Goal: Contribute content

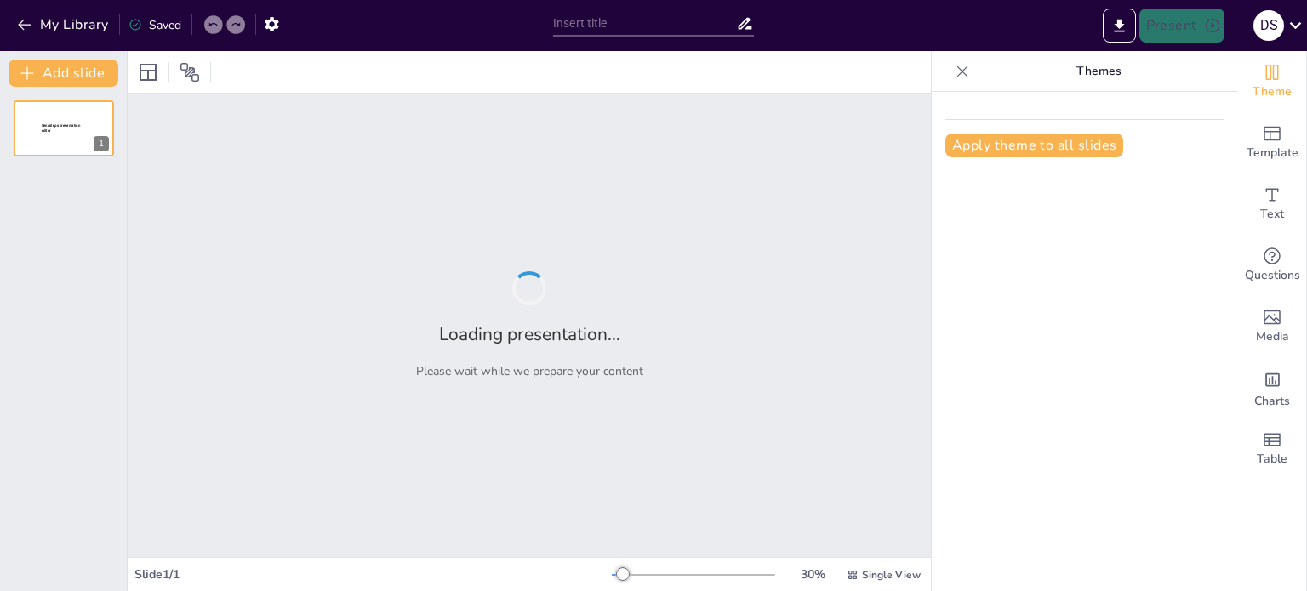
type input "Ensuring Continuity: The Importance of Leadership Development and Succession Pl…"
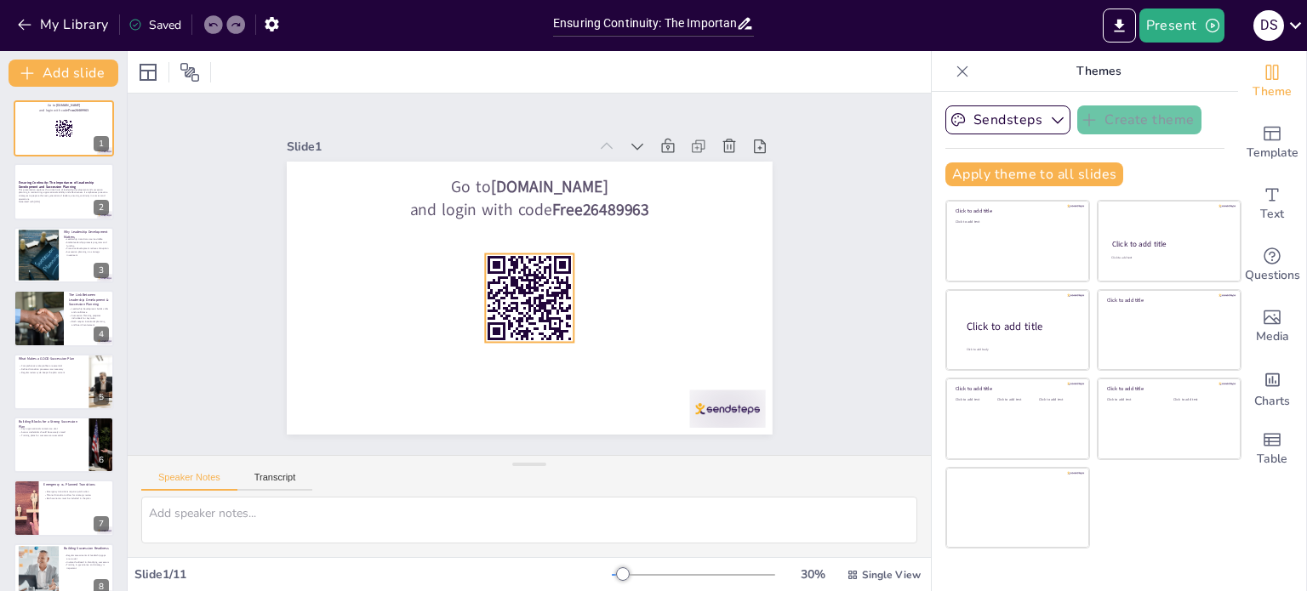
click at [502, 288] on rect at bounding box center [529, 297] width 88 height 88
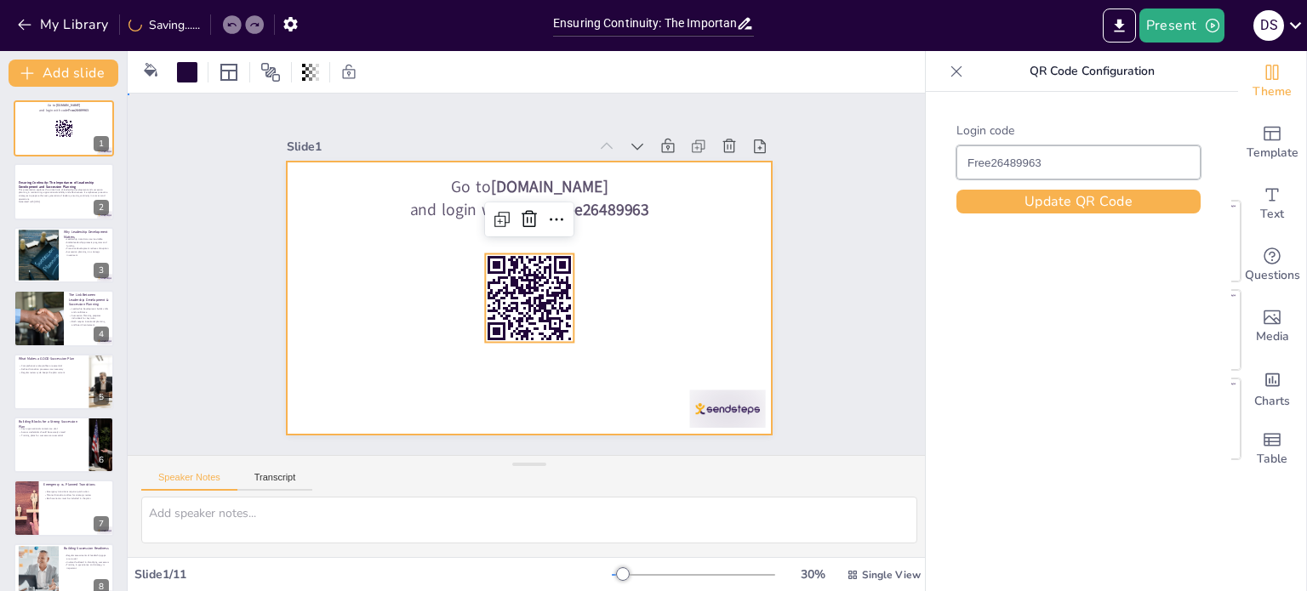
click at [370, 271] on div at bounding box center [530, 298] width 486 height 273
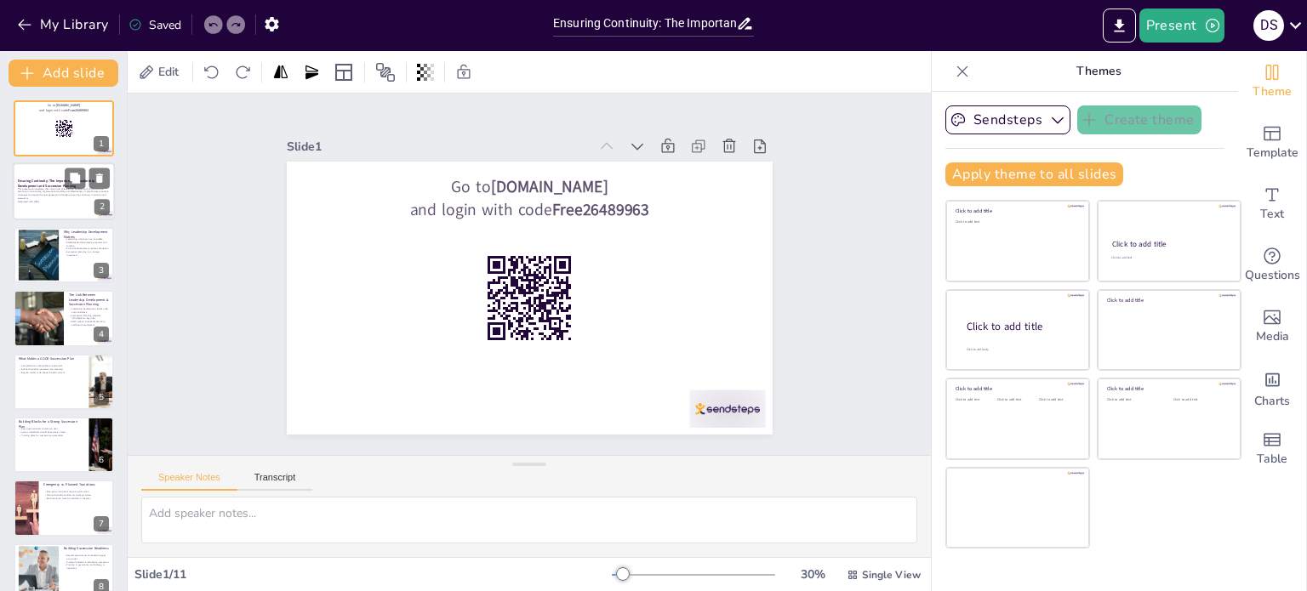
click at [48, 193] on p "This presentation explores the critical role of leadership development and succ…" at bounding box center [64, 193] width 92 height 13
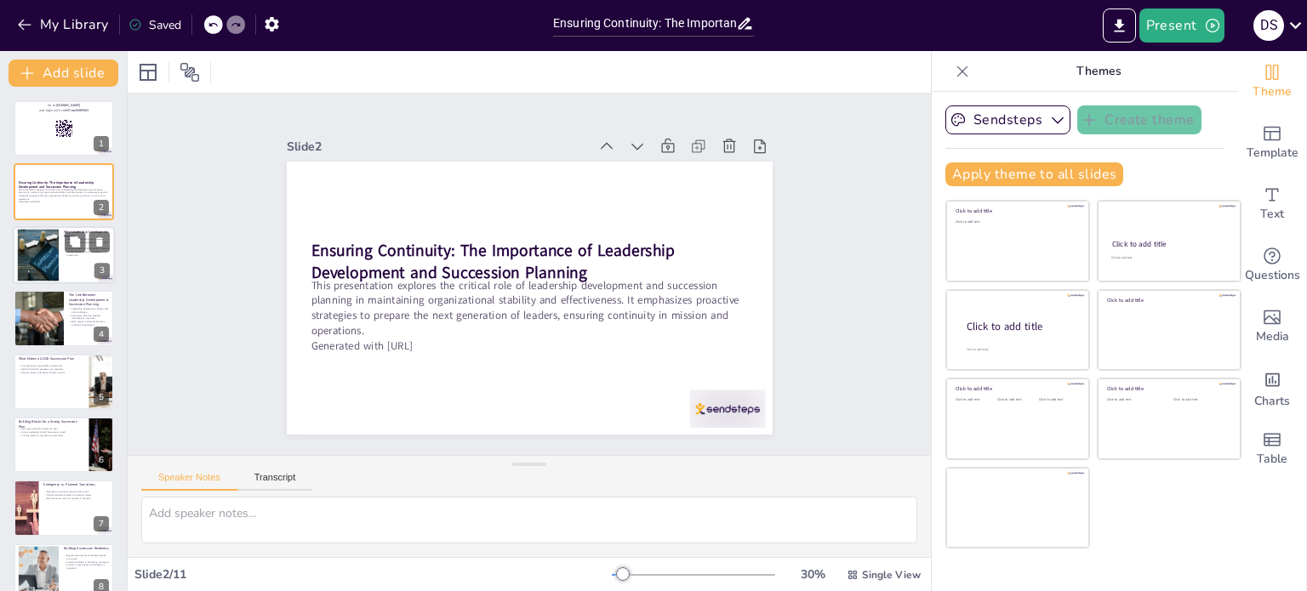
click at [66, 254] on p "Succession planning is a strategic investment" at bounding box center [87, 253] width 46 height 6
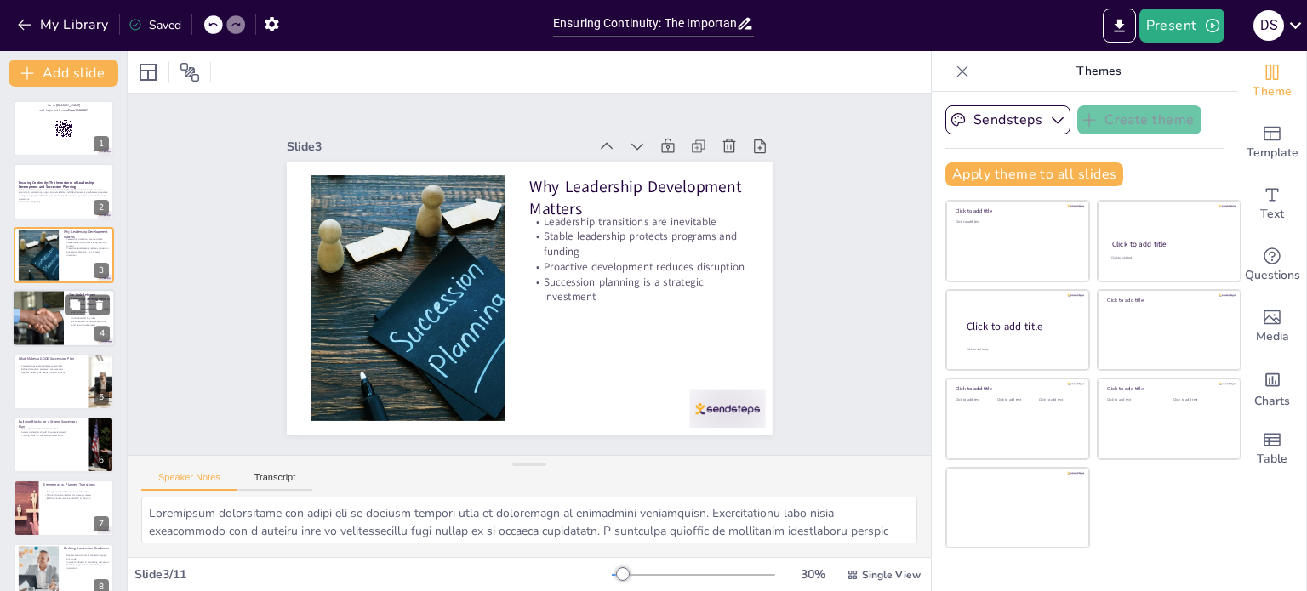
click at [54, 320] on div at bounding box center [38, 318] width 86 height 58
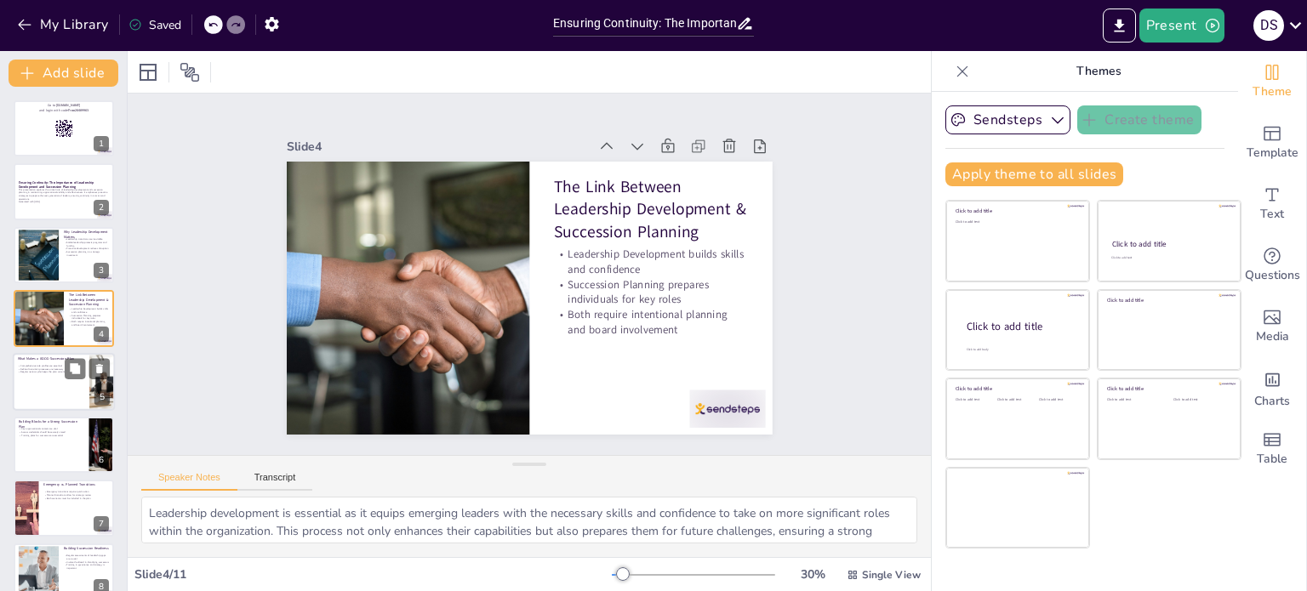
click at [47, 385] on div at bounding box center [64, 382] width 102 height 58
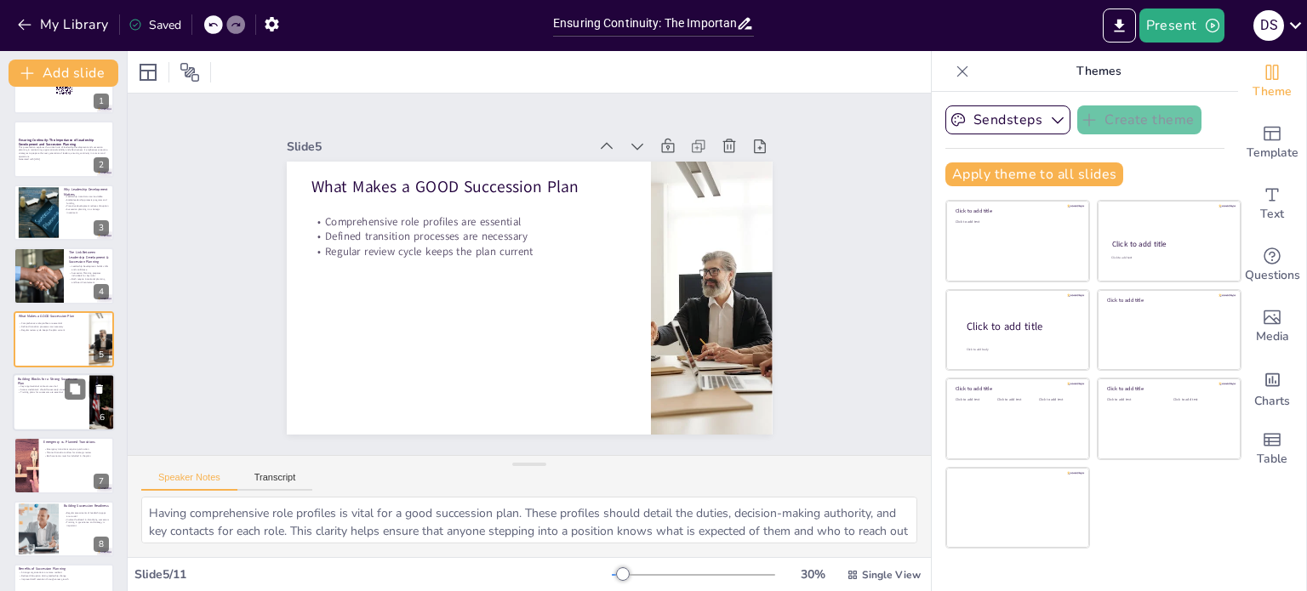
click at [37, 417] on div at bounding box center [64, 402] width 102 height 58
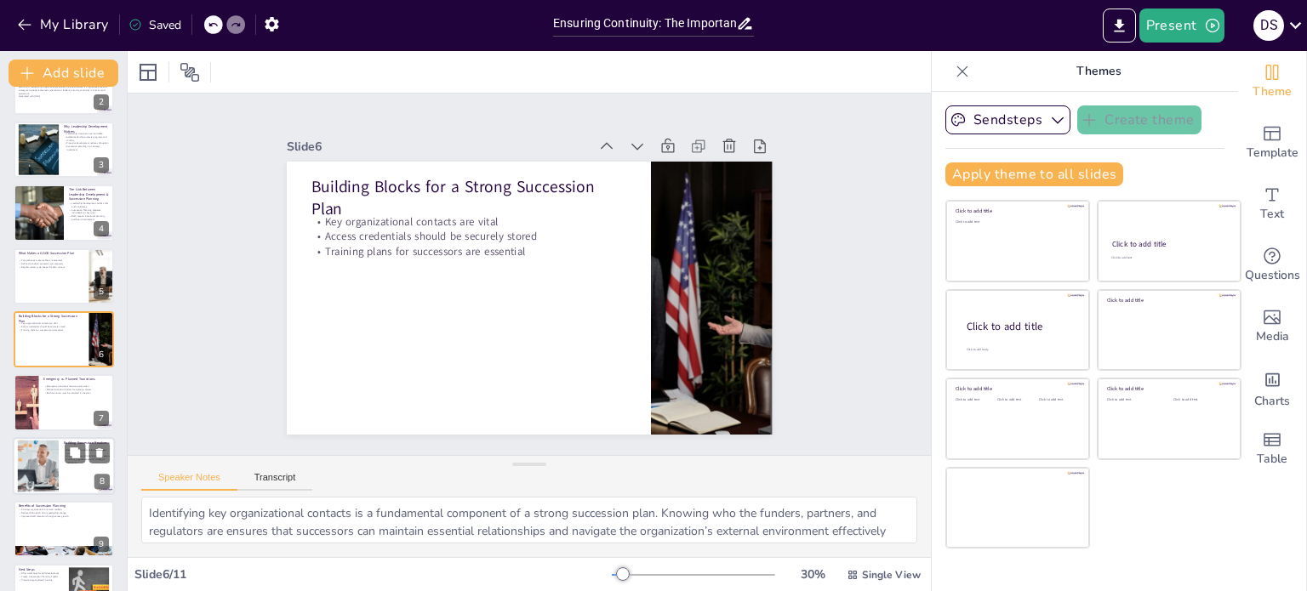
click at [62, 472] on div at bounding box center [64, 466] width 102 height 58
type textarea "Regular assessments of leadership gaps are essential to understand the organiza…"
